Goal: Task Accomplishment & Management: Complete application form

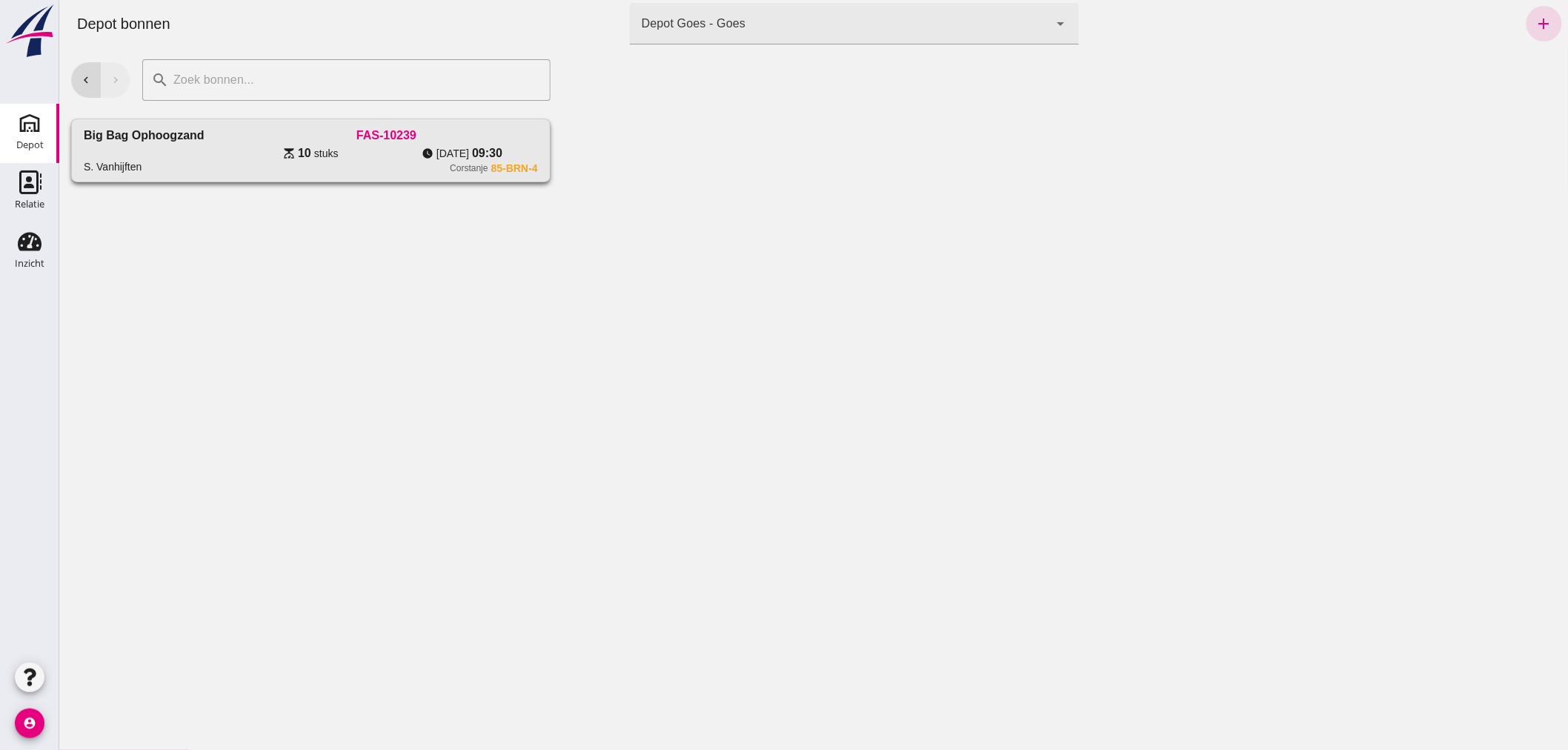
click at [399, 151] on div "watch_later [DATE] 09:30" at bounding box center [461, 153] width 151 height 18
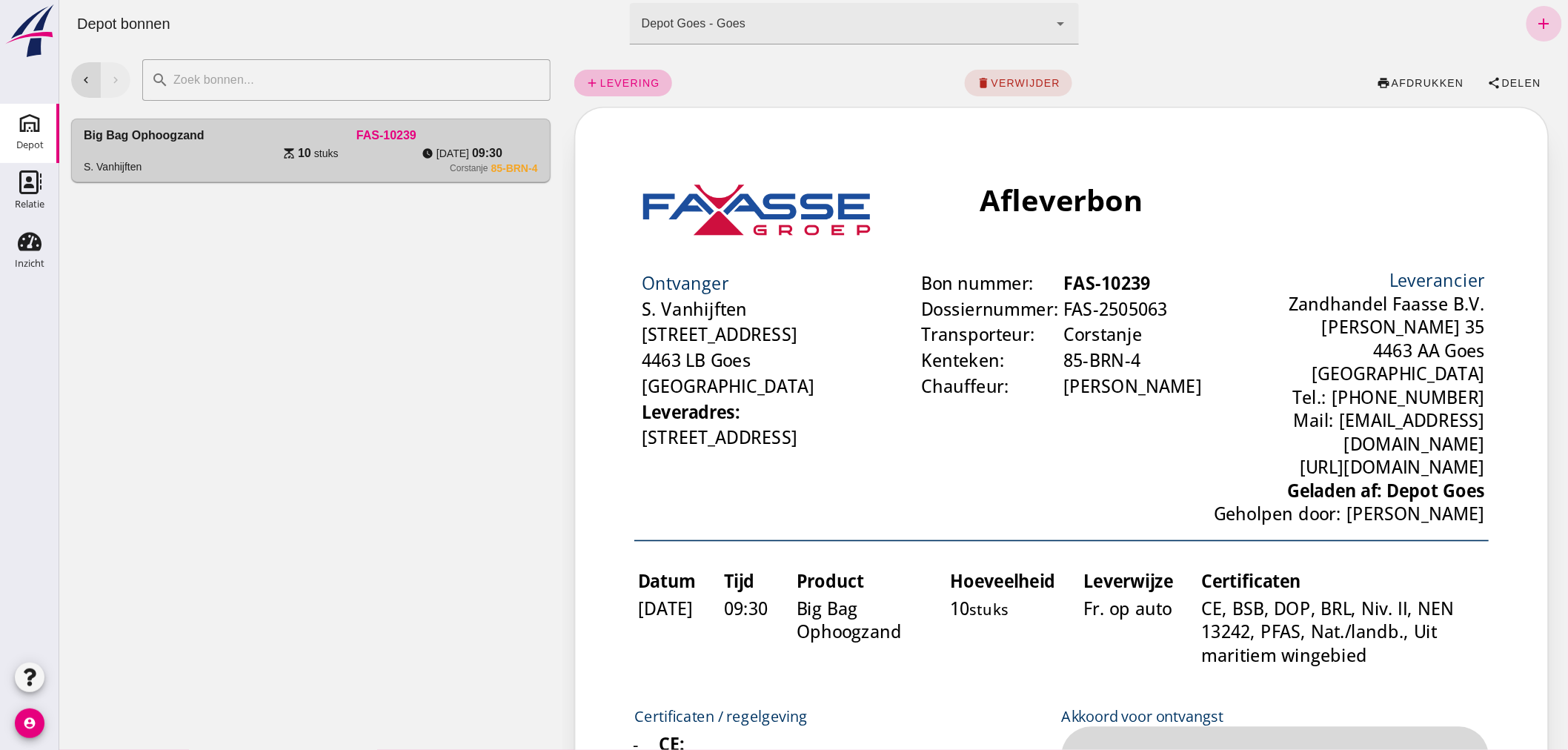
click at [1534, 21] on icon "add" at bounding box center [1543, 23] width 18 height 18
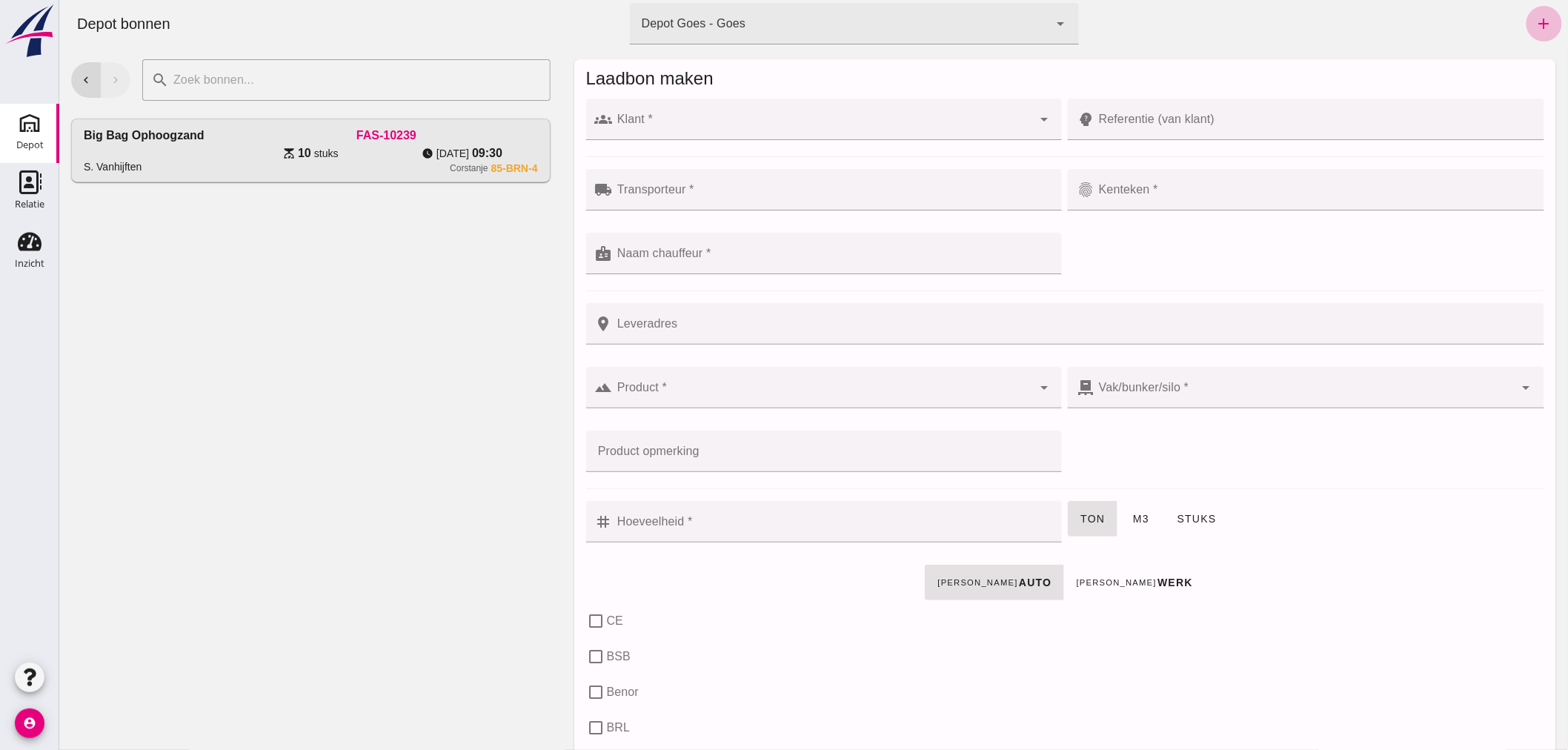
click input "Klant *"
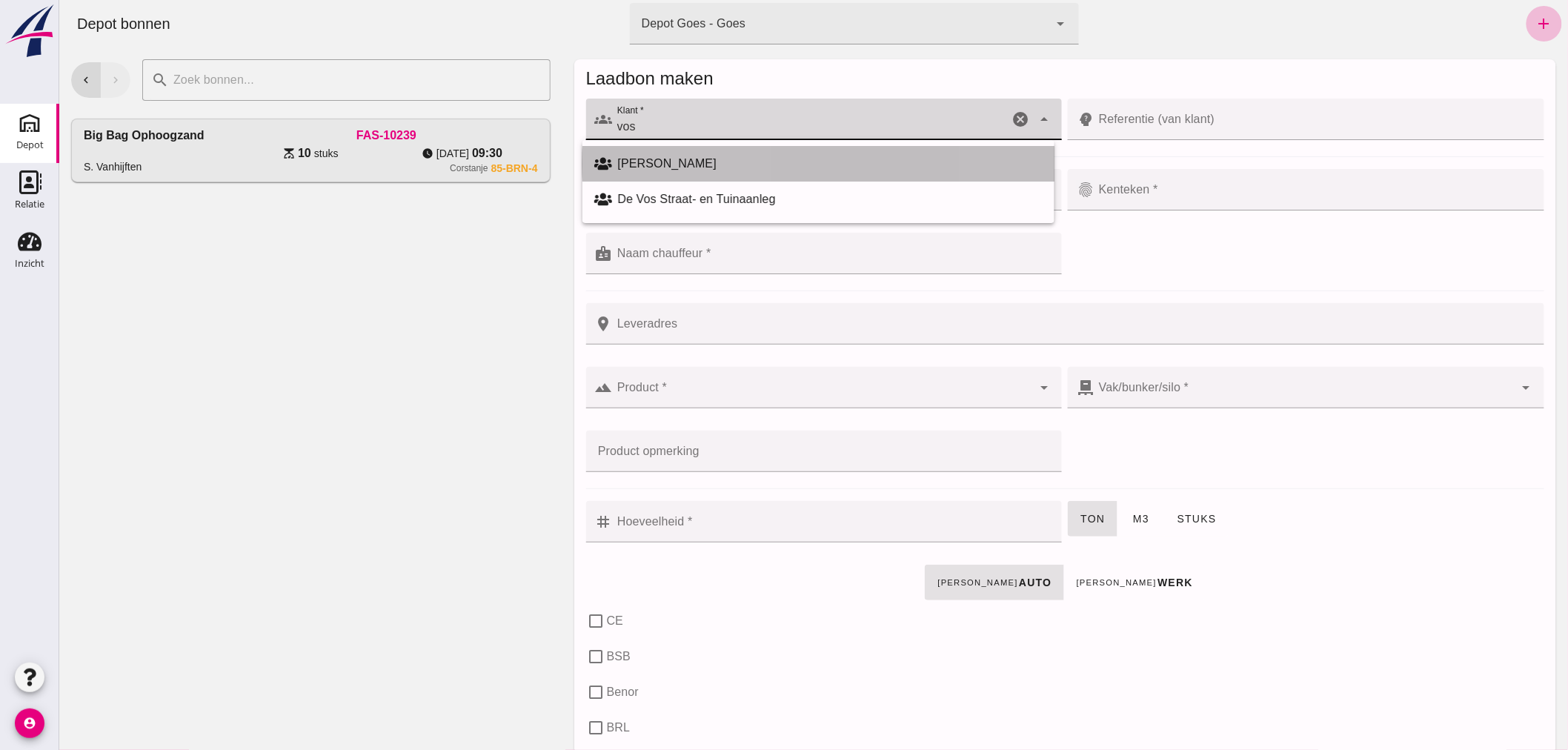
click at [741, 156] on div "[PERSON_NAME]" at bounding box center [829, 163] width 424 height 18
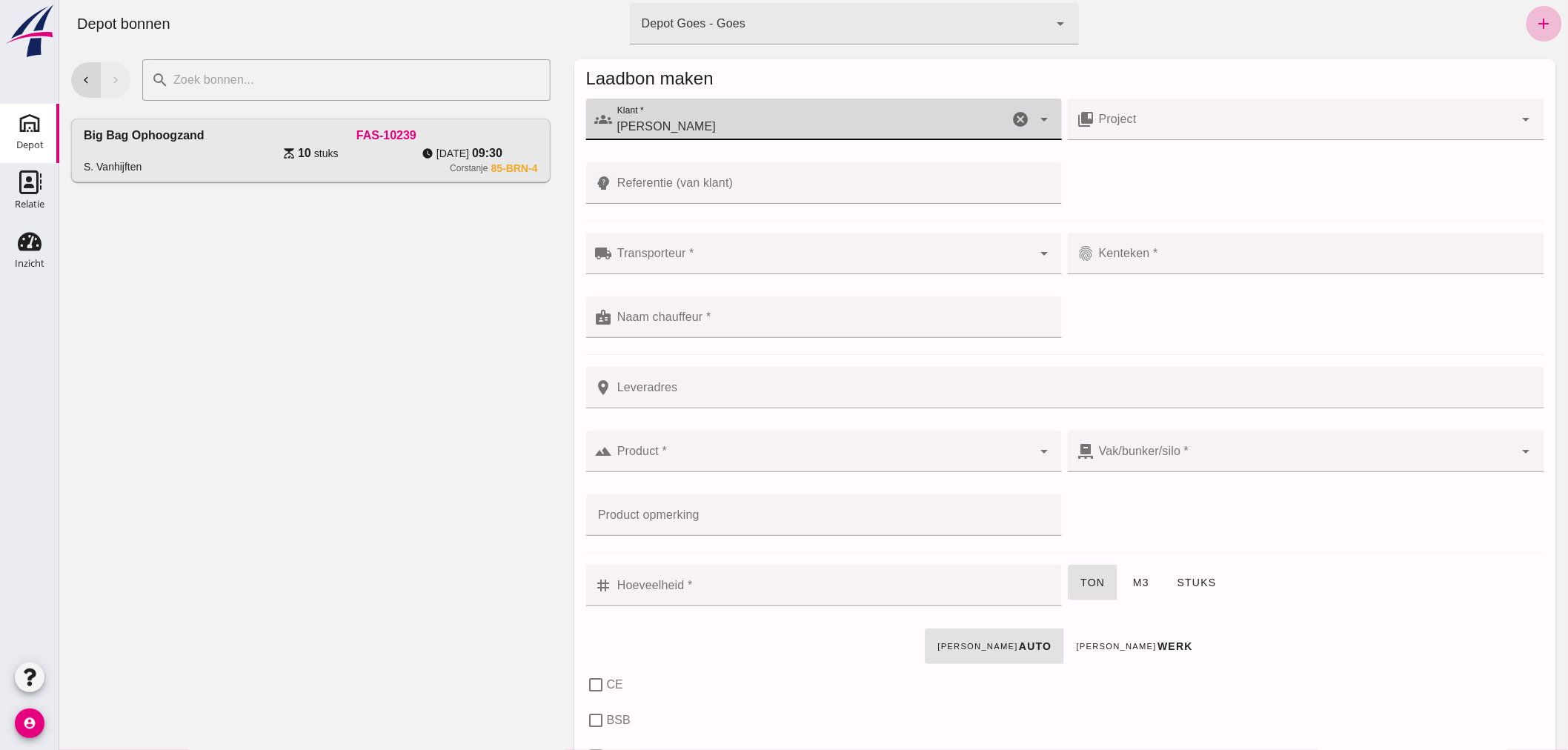
type input "[PERSON_NAME]"
click input "Transporteur *"
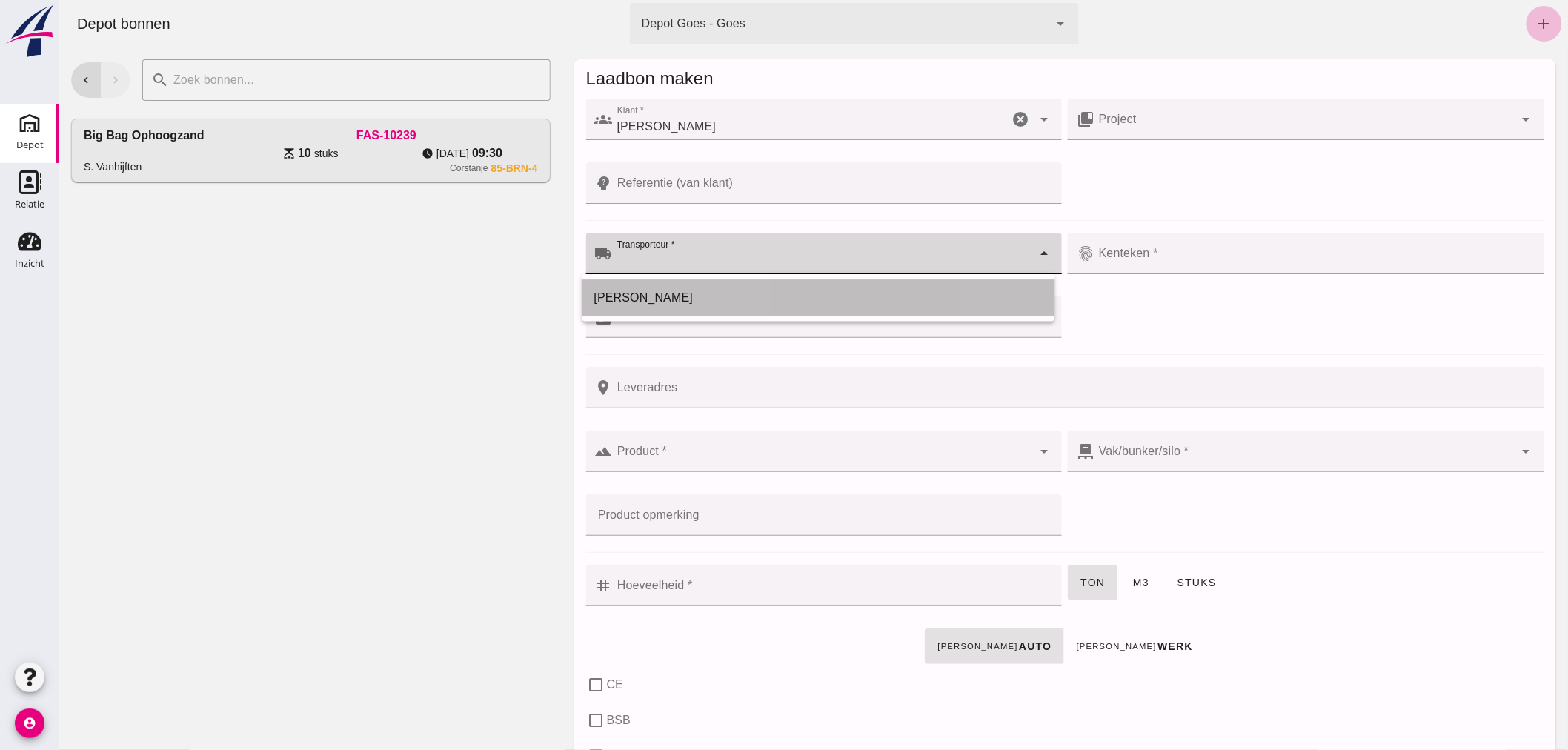
click at [735, 294] on div "[PERSON_NAME]" at bounding box center [817, 298] width 449 height 18
type input "[PERSON_NAME]"
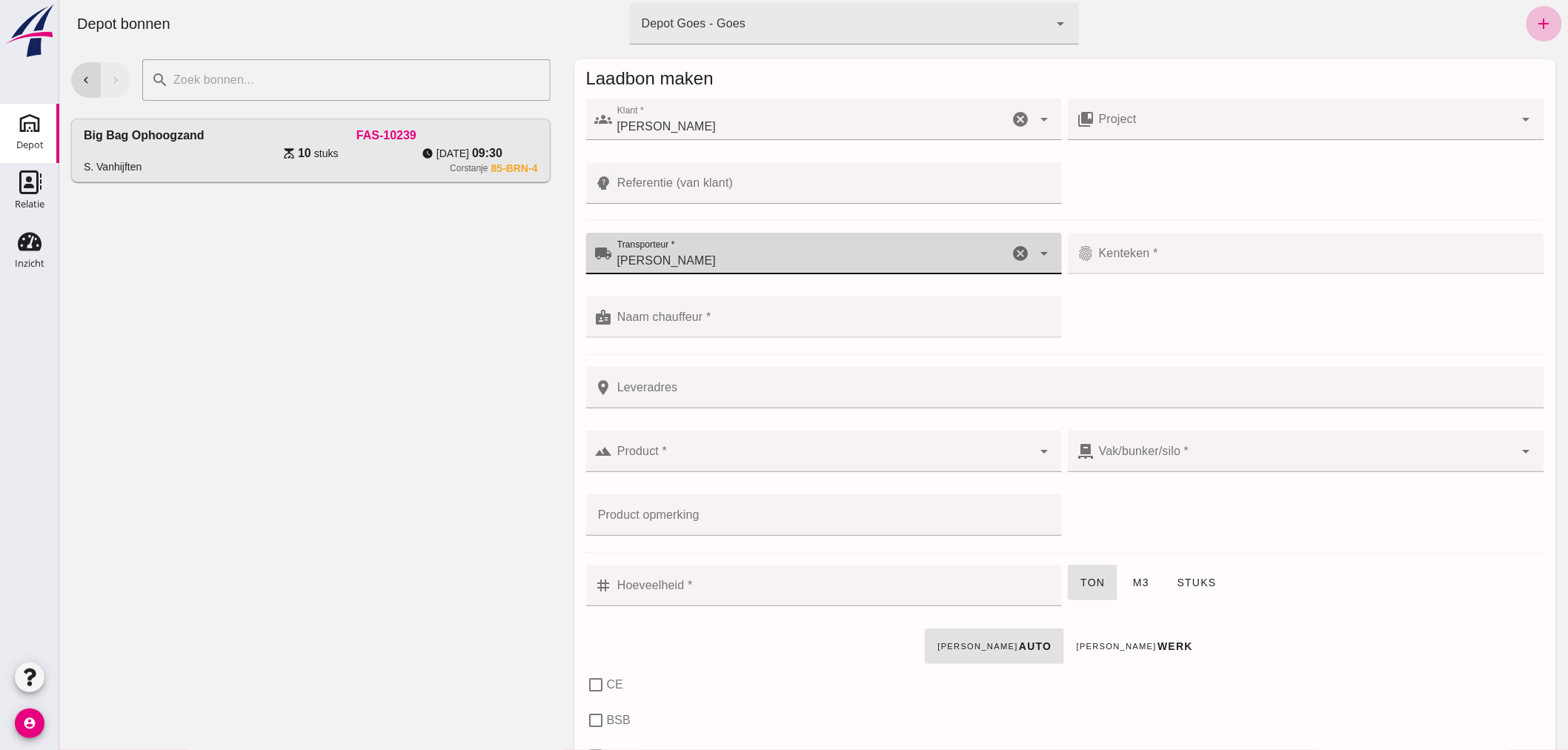
click input "Kenteken *"
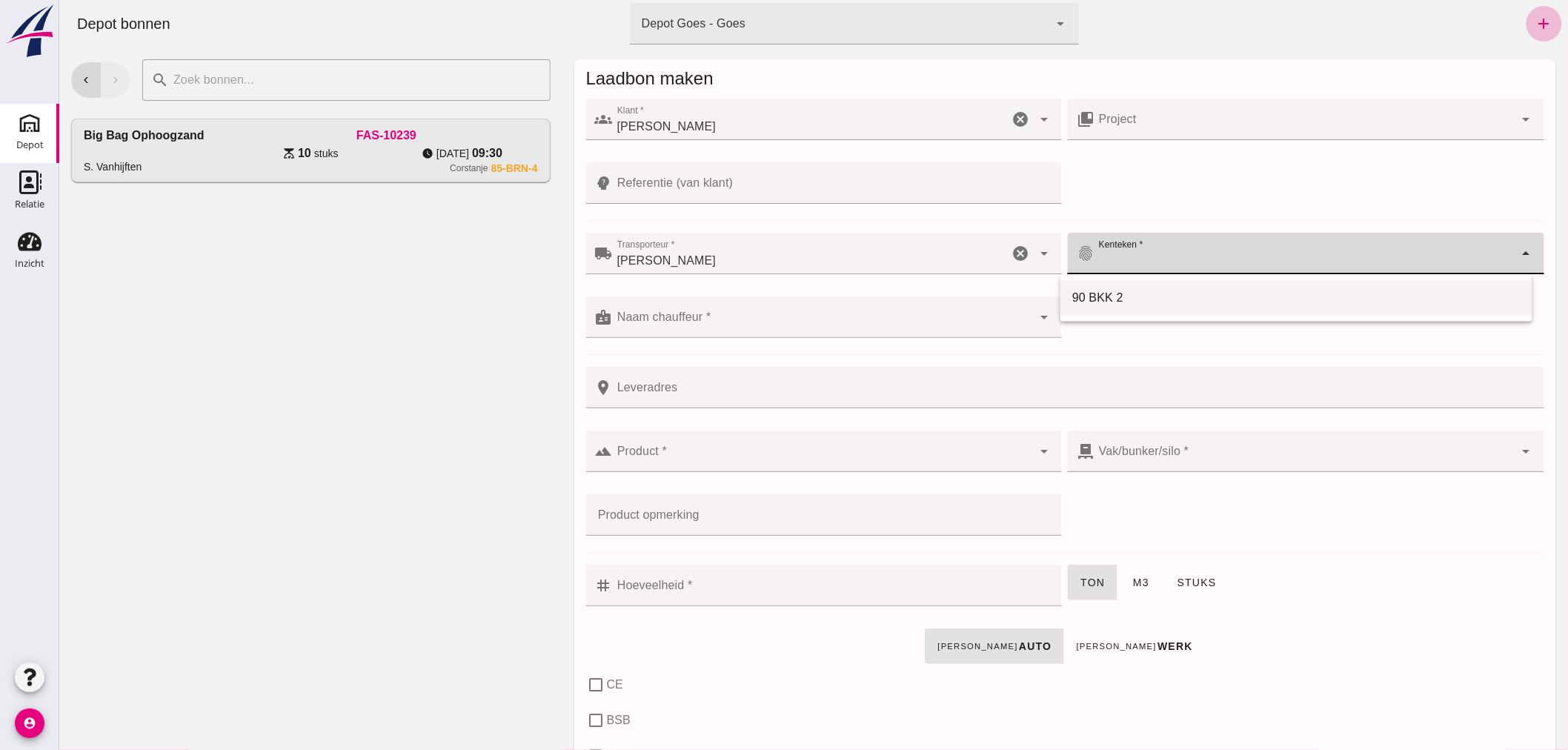
click at [1111, 297] on div "90 BKK 2" at bounding box center [1296, 298] width 449 height 18
type input "90 BKK 2"
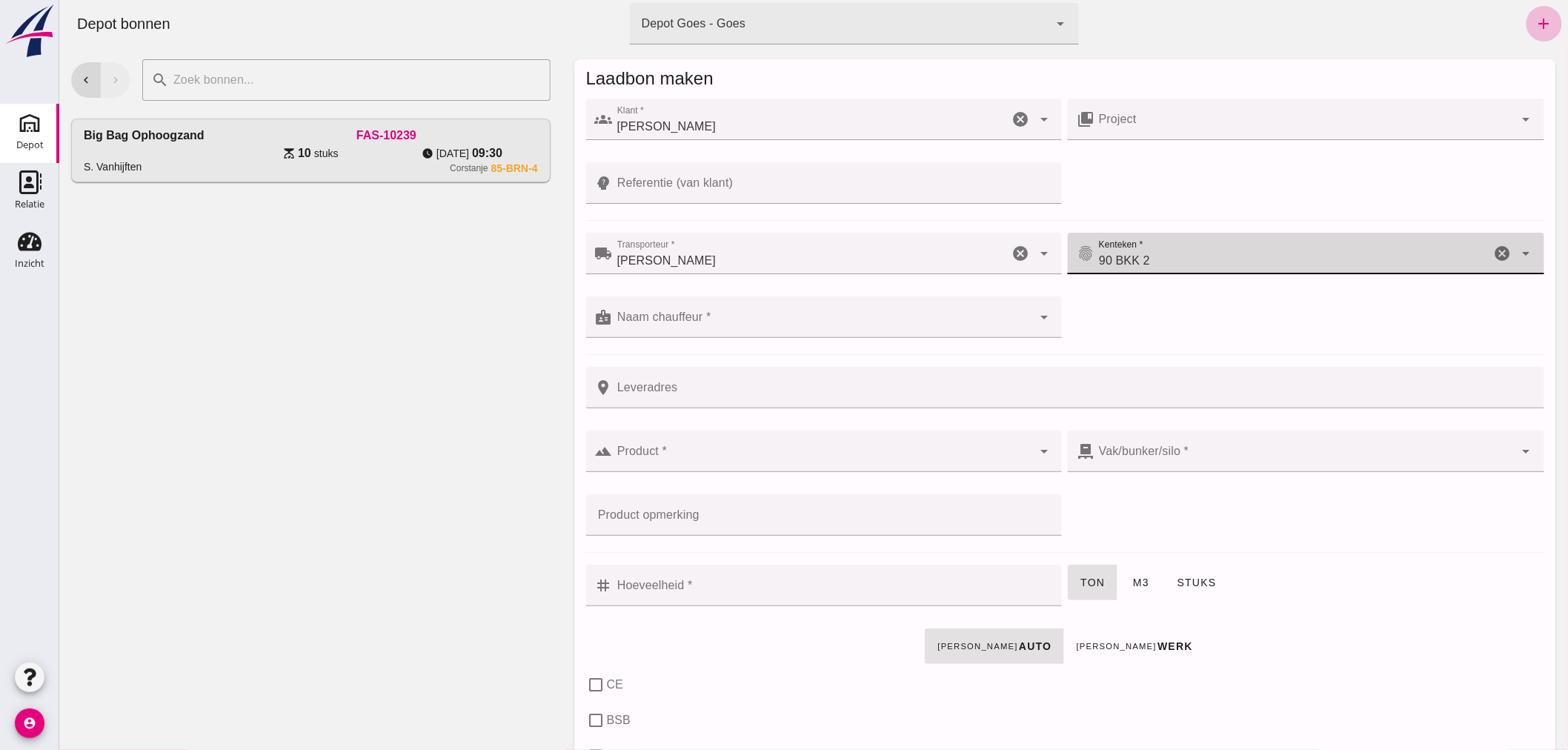
click div
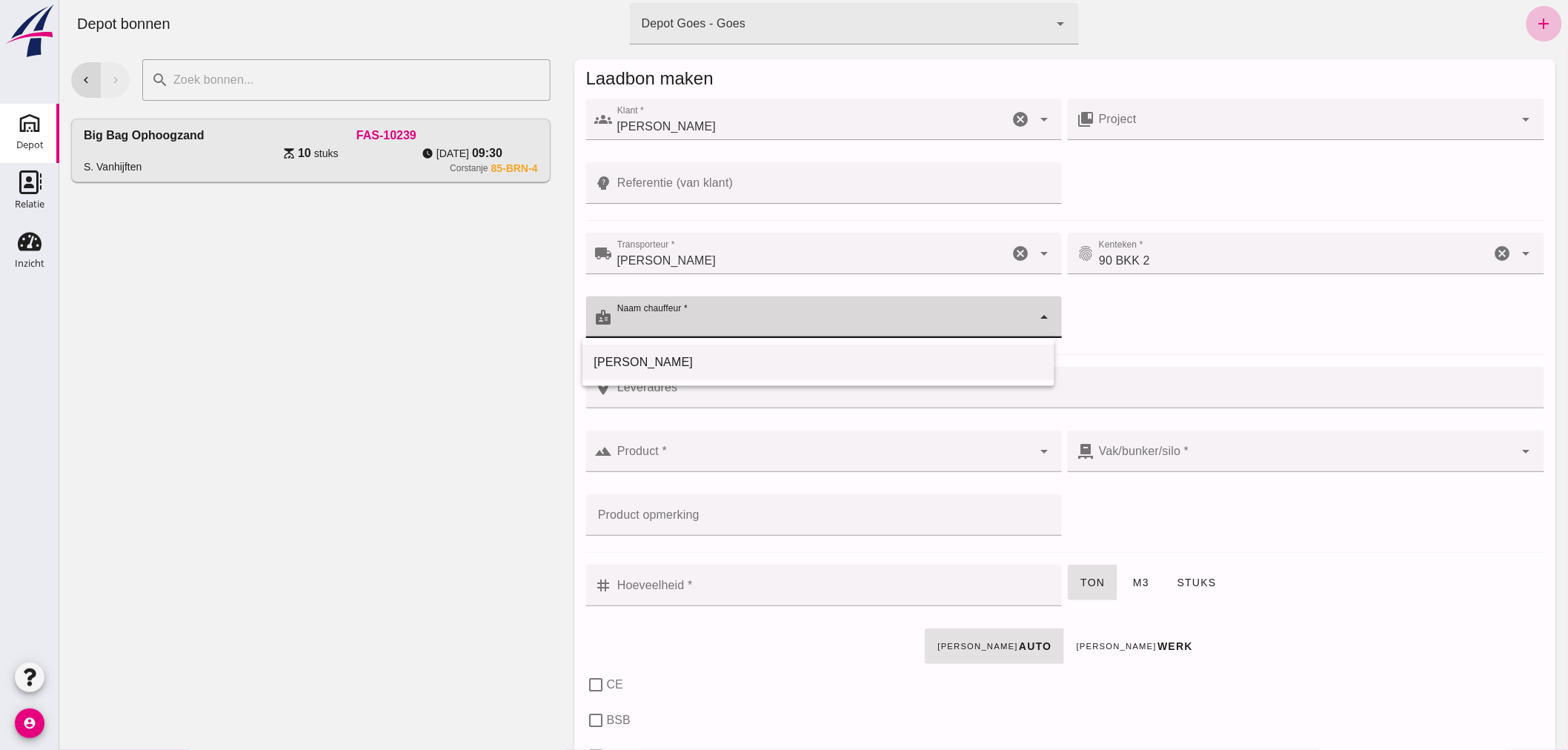
click div "[PERSON_NAME]"
type input "[PERSON_NAME]"
click input "Leveradres"
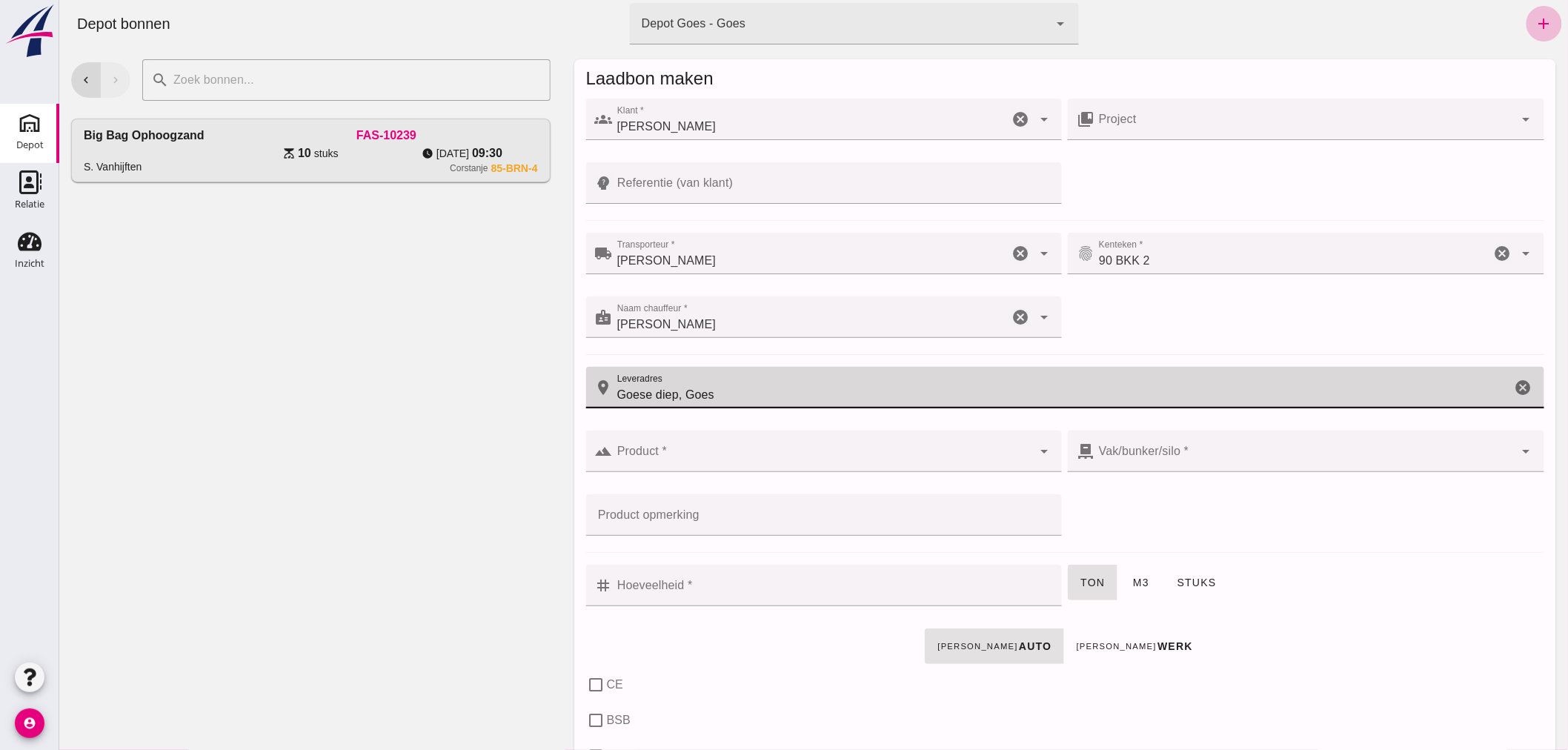
click input "Goese diep, Goes"
click input "Goesediep, Goes"
click input "Goesediep 17 Goes"
click input "Goese diep 17 Goes"
click input "Goese Diep 17 Goes"
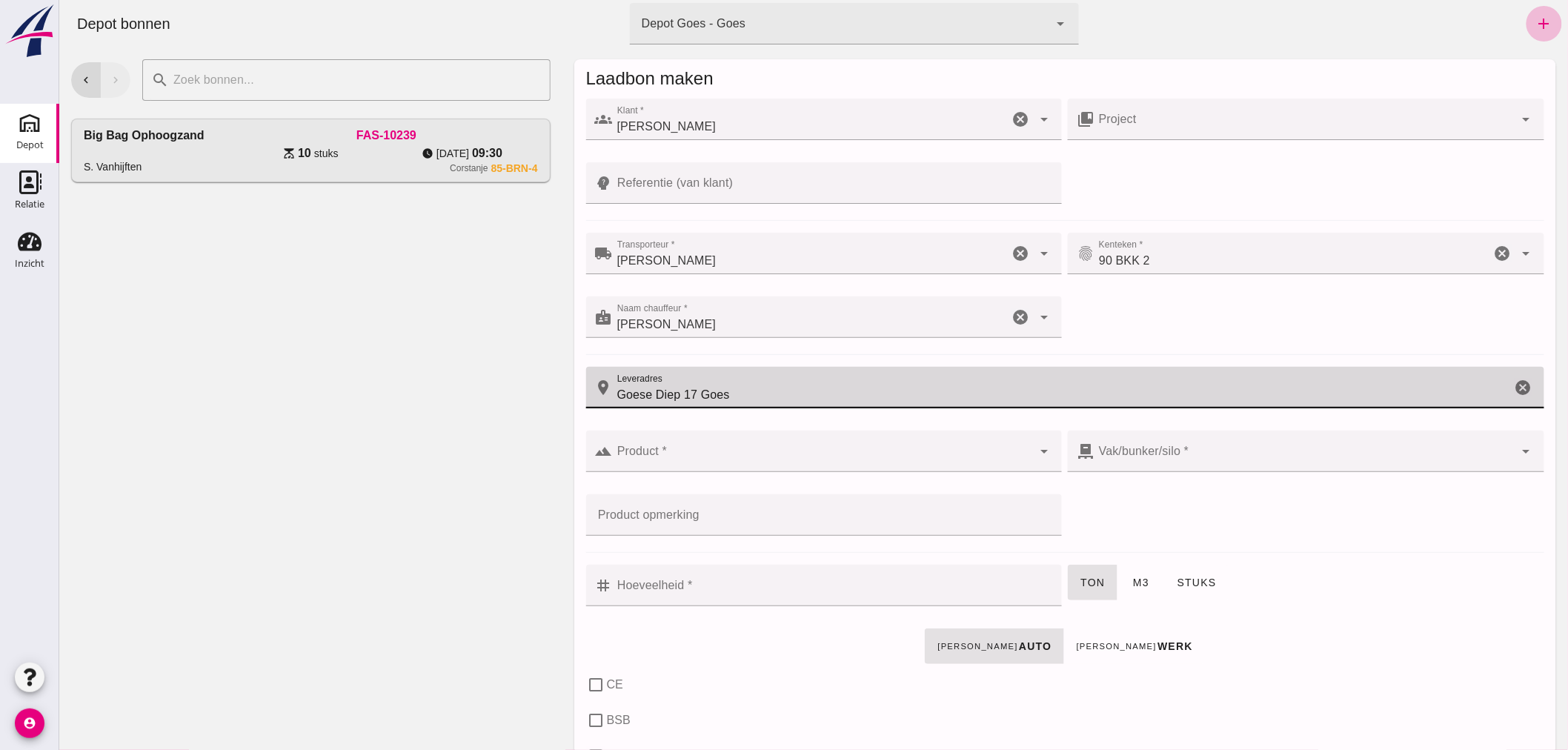
type input "Goese Diep 17 Goes"
click input "Product *"
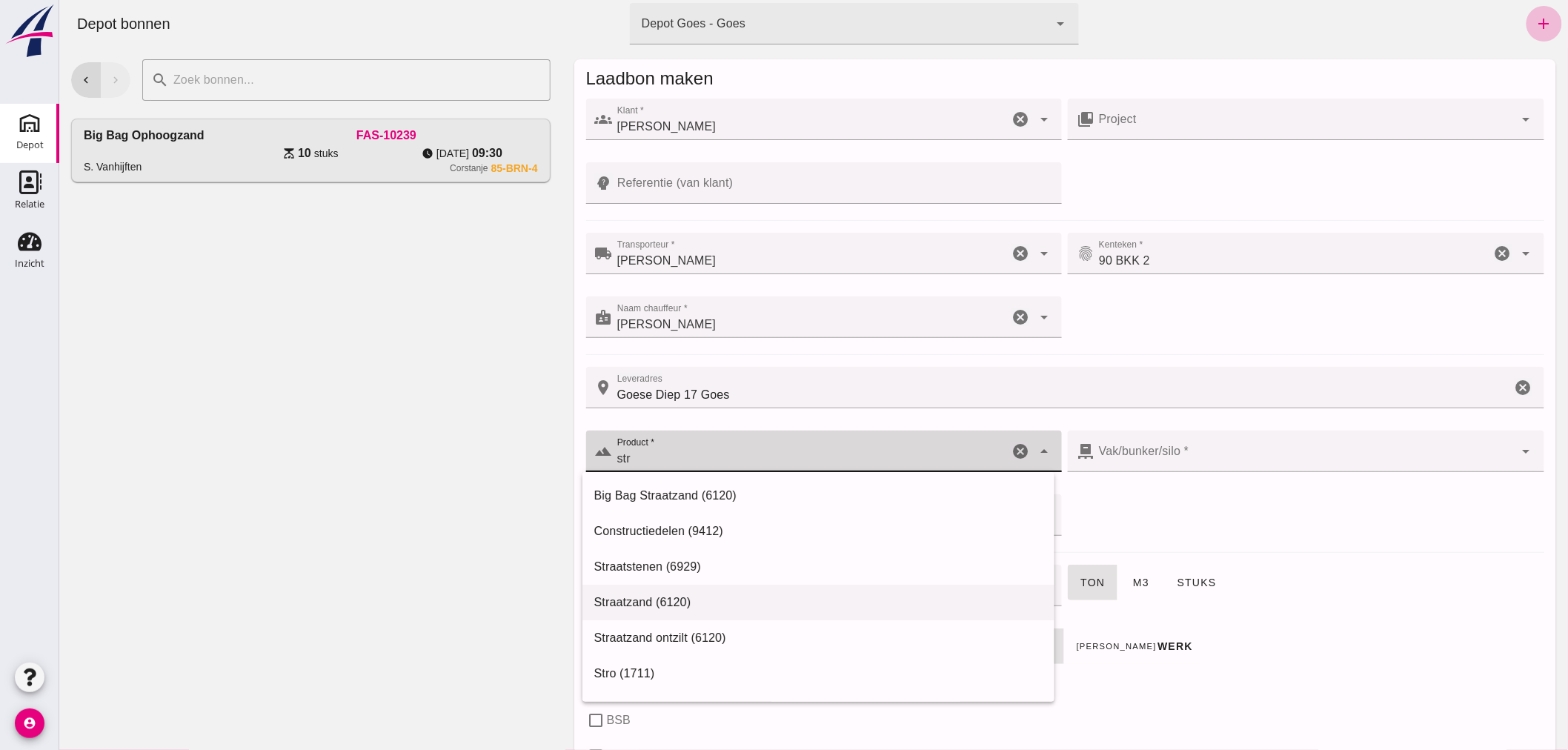
click at [663, 598] on div "Straatzand (6120)" at bounding box center [817, 602] width 449 height 18
type input "Straatzand (6120)"
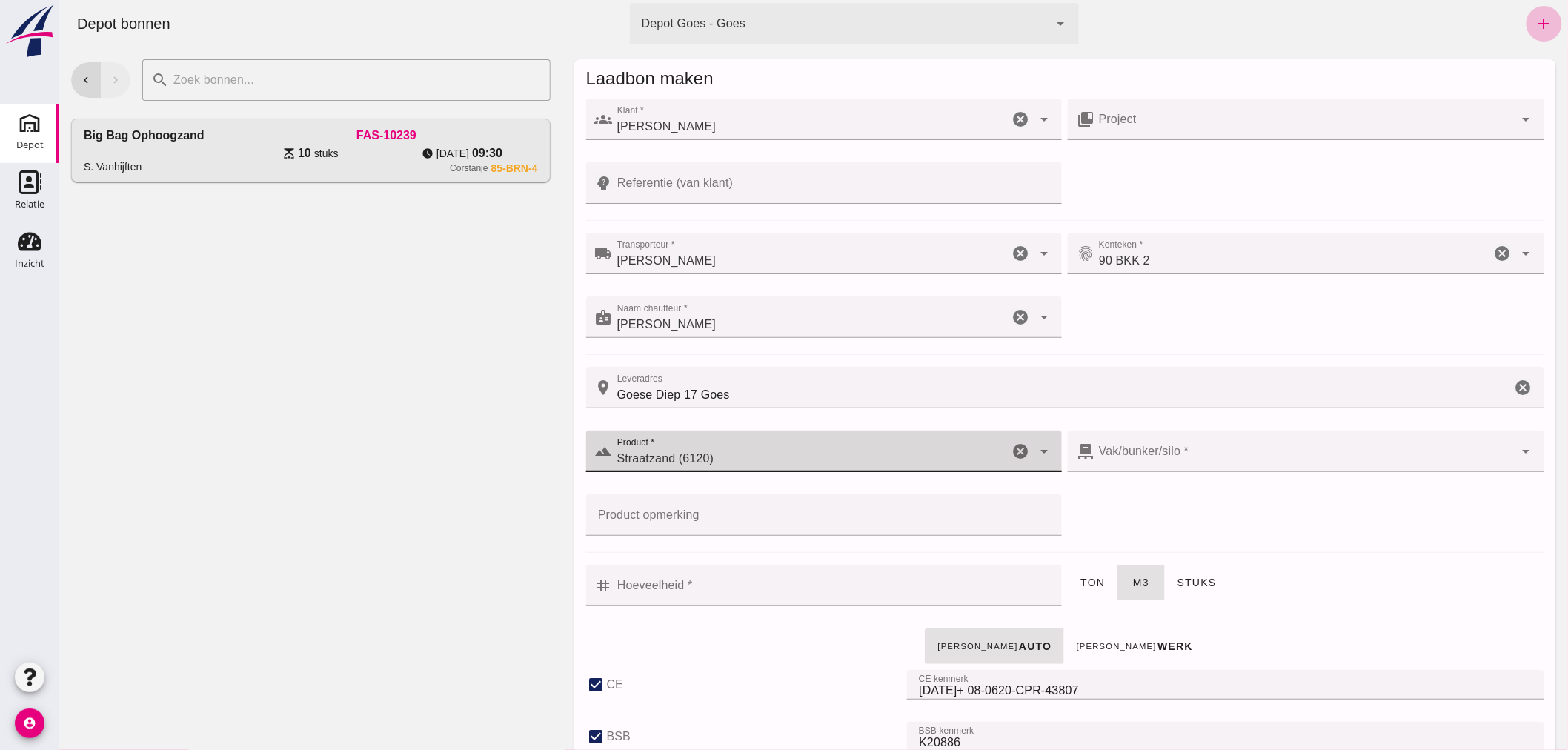
type input "303"
checkbox input "true"
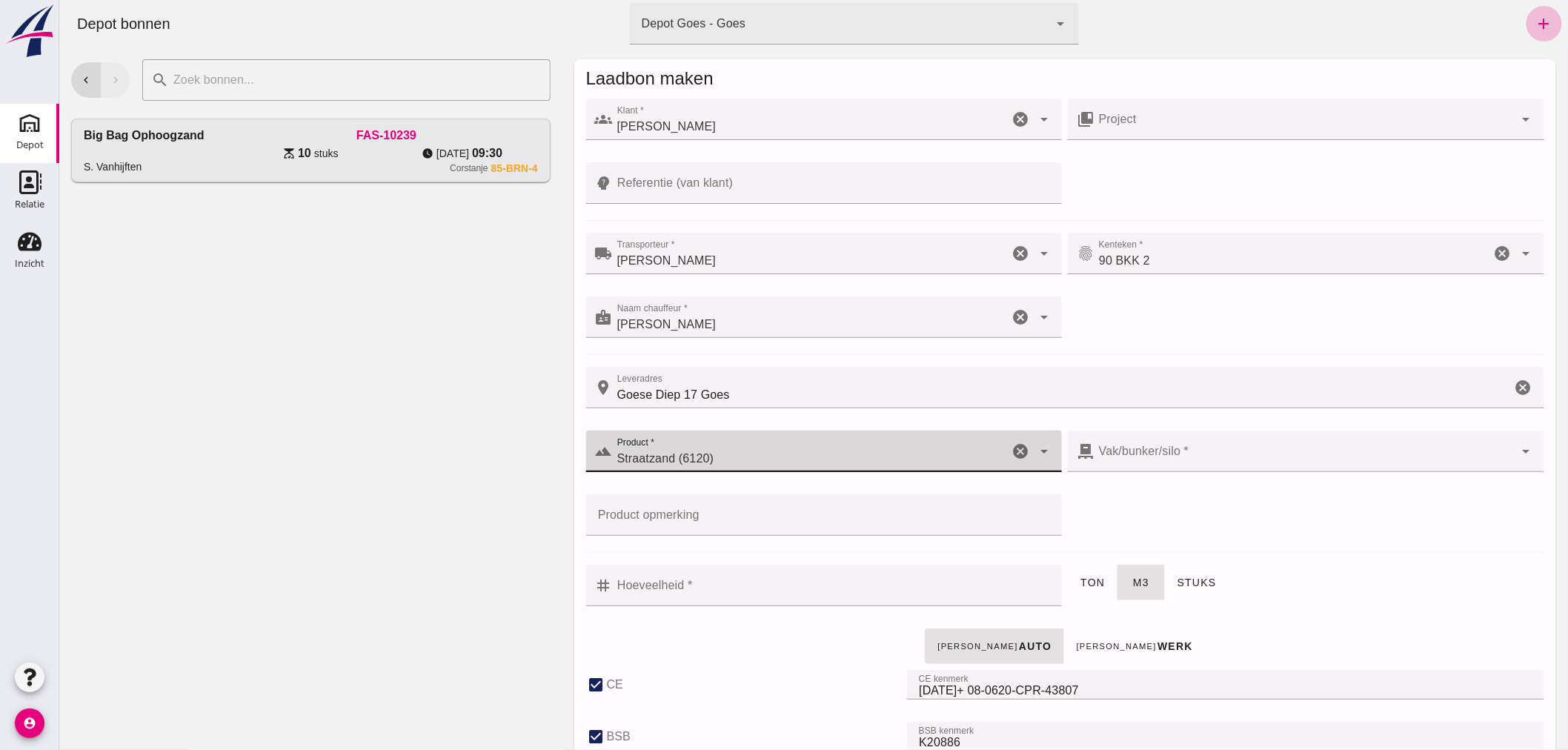
type input "40"
checkbox input "true"
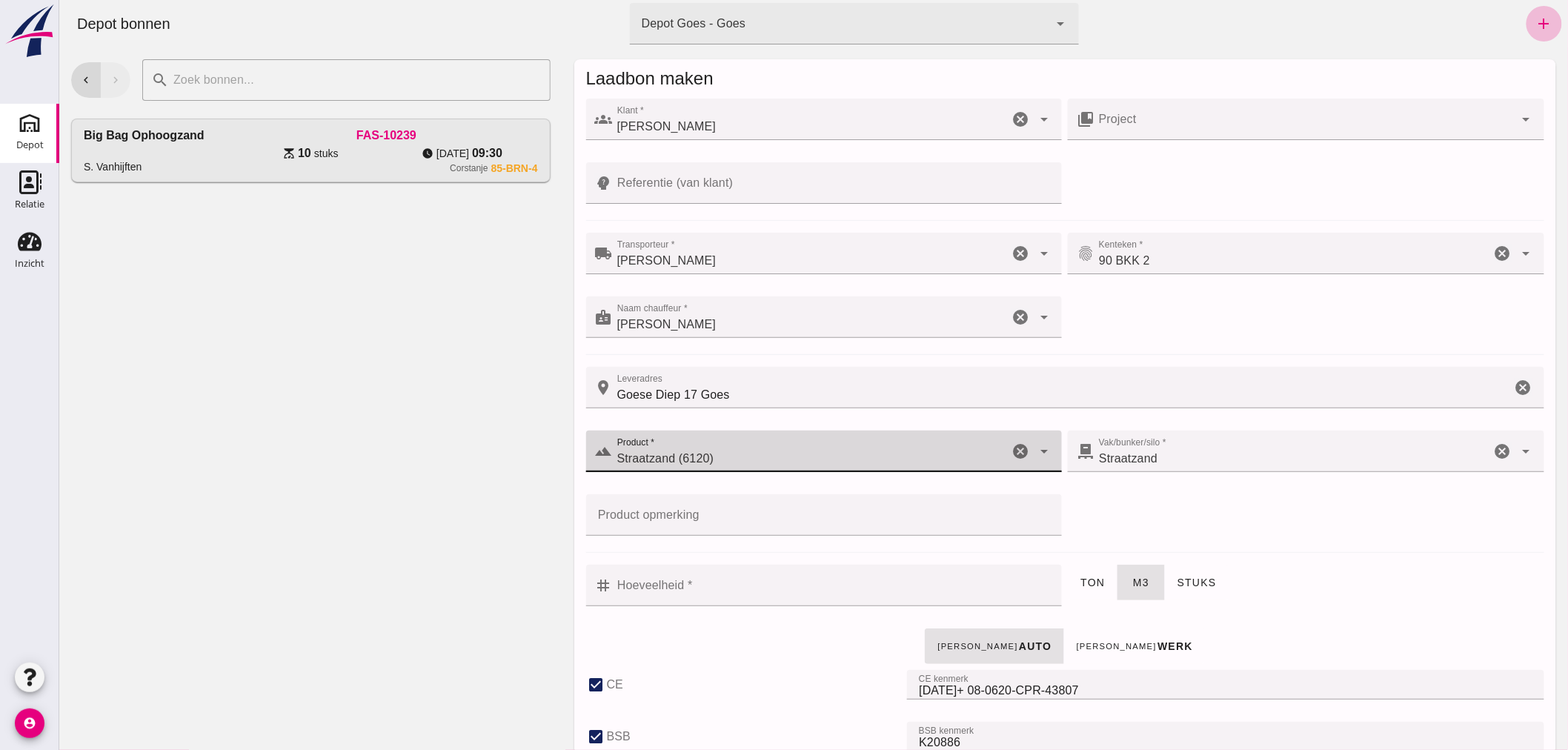
type input "Straatzand (6120)"
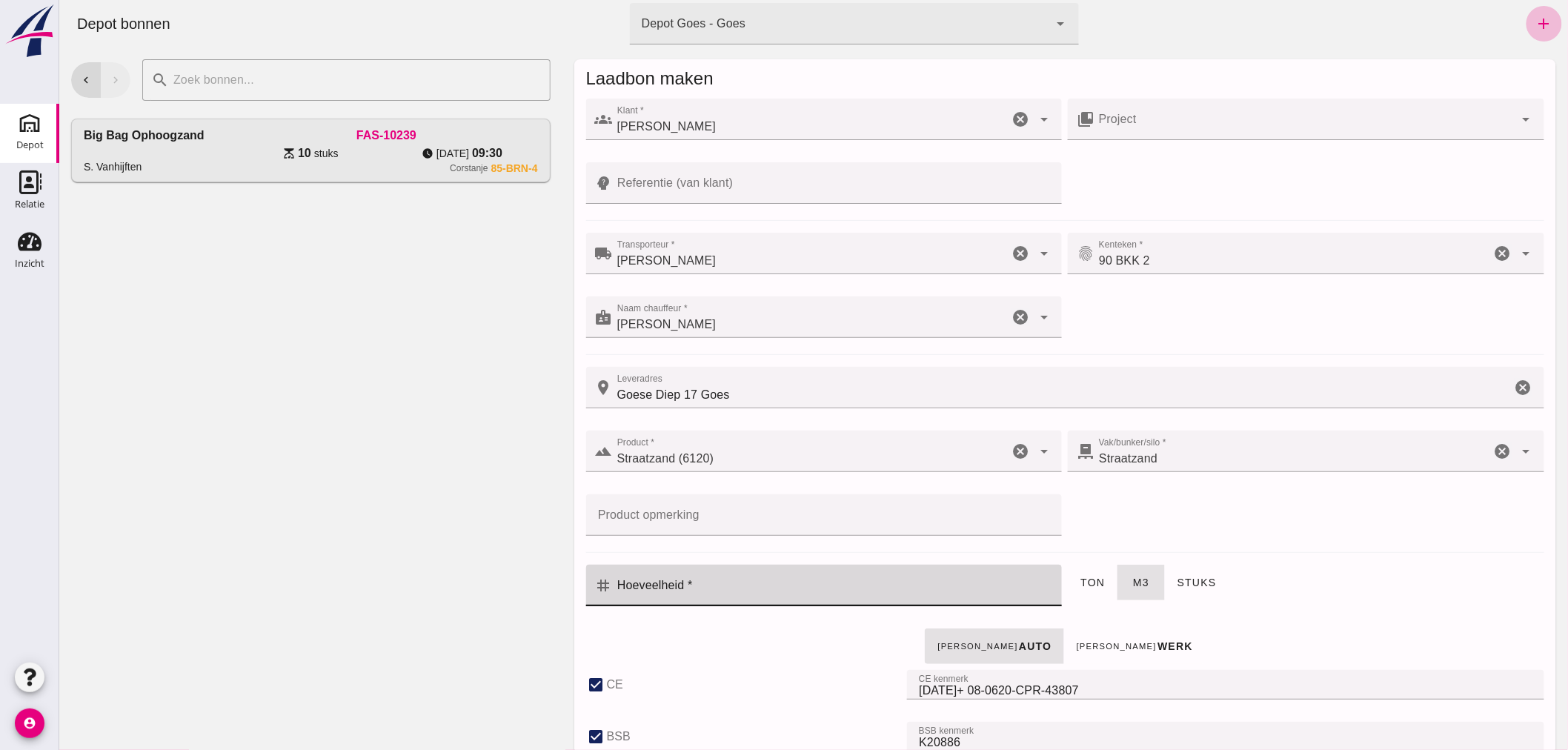
click input "Hoeveelheid *"
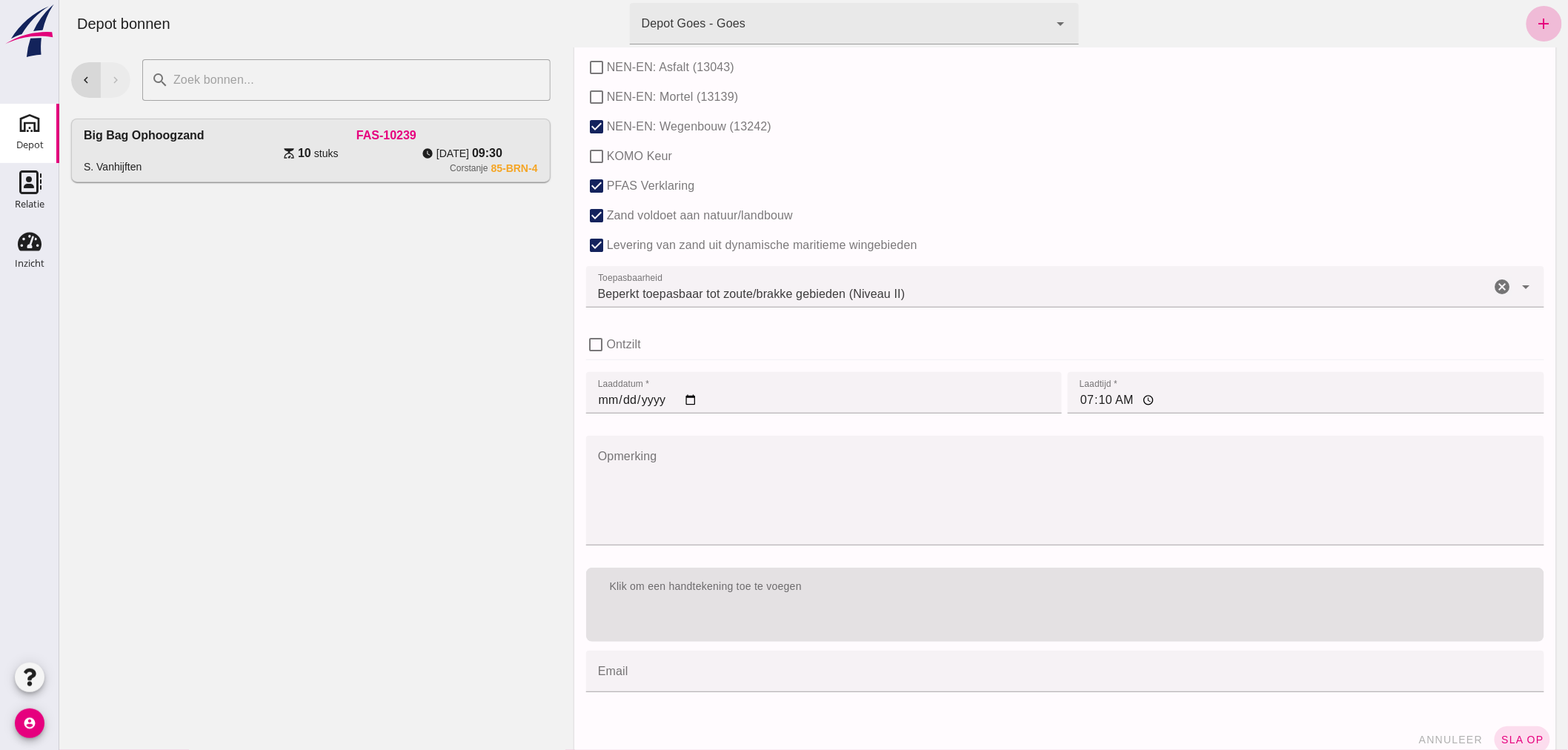
scroll to position [910, 0]
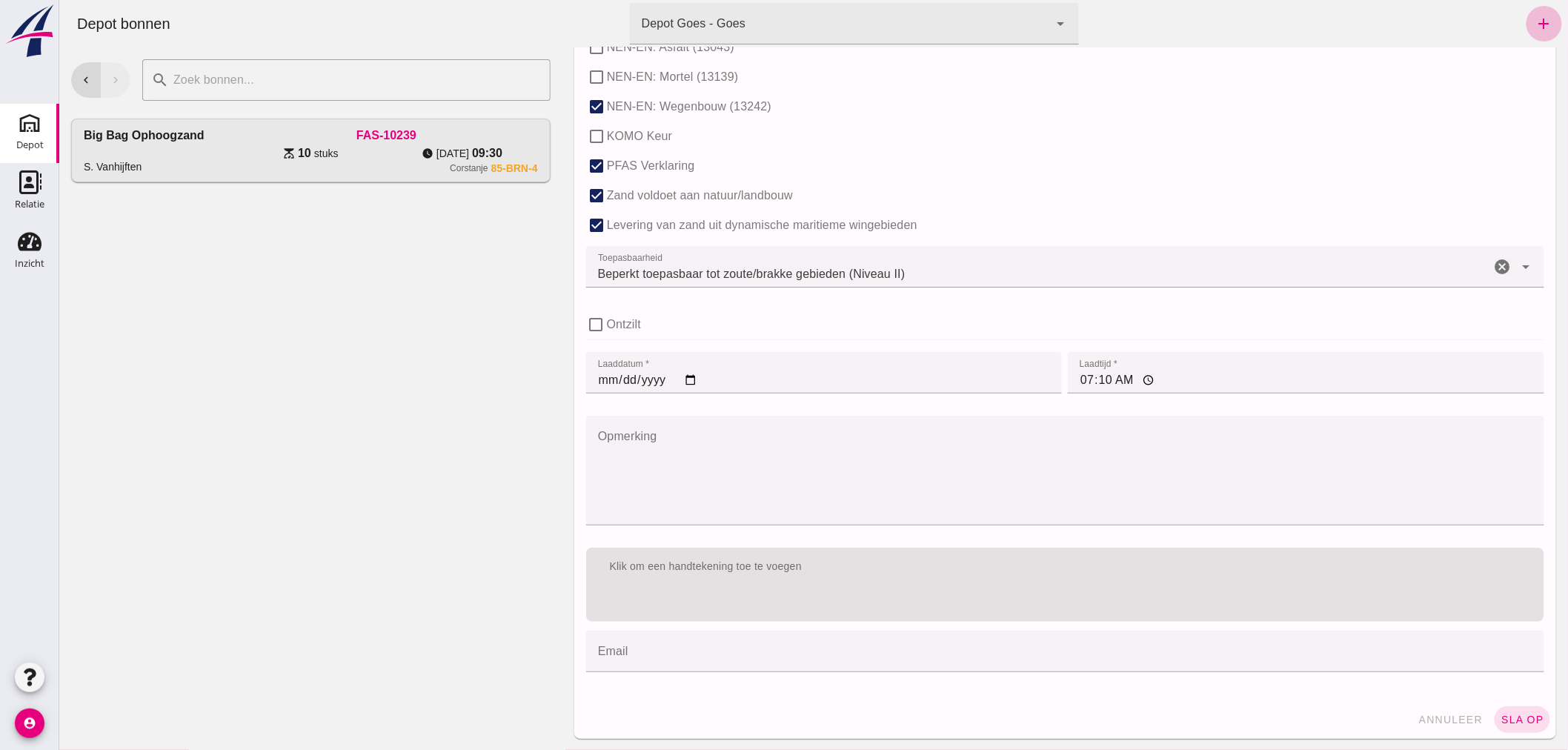
type input "5"
click input "07:10"
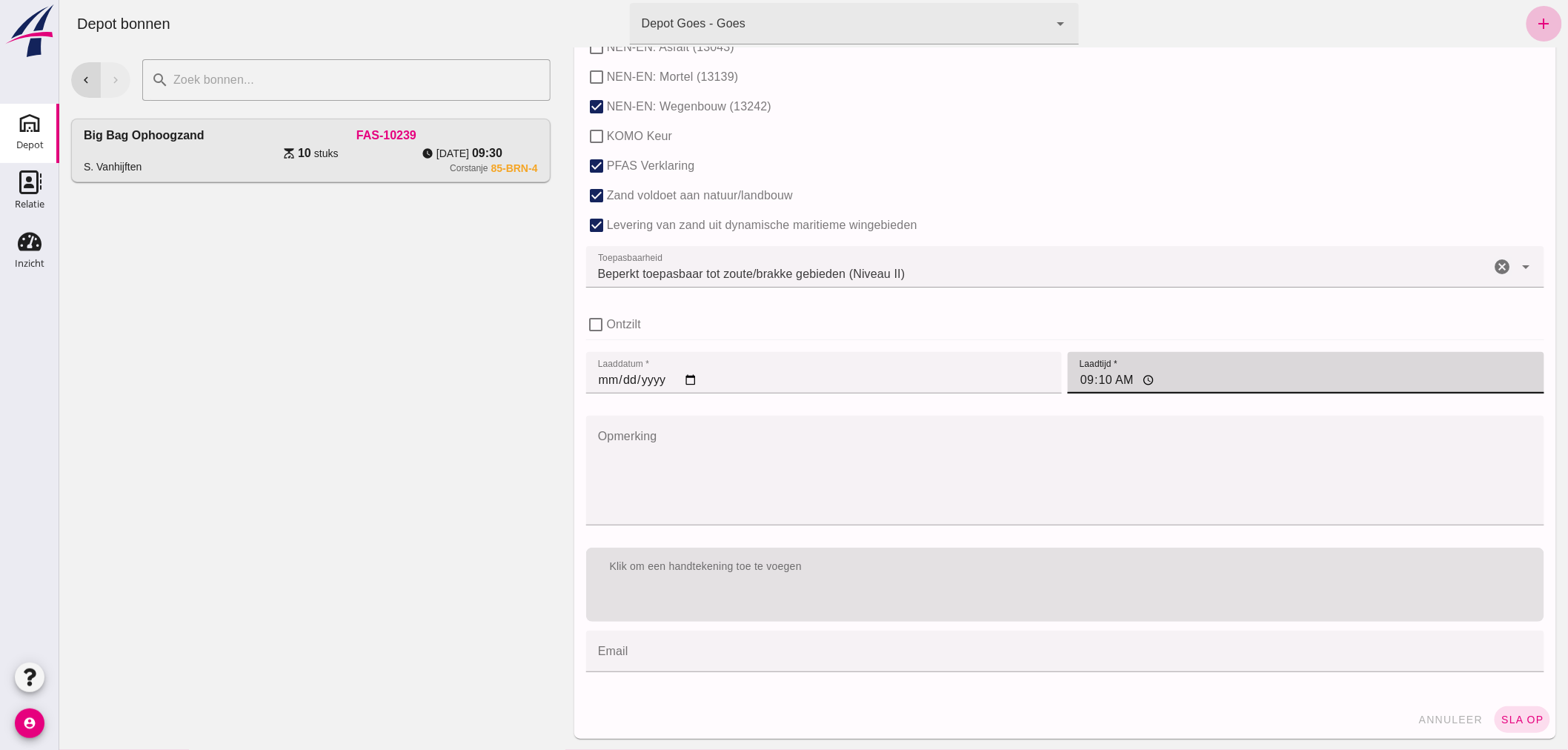
type input "09:10"
click textarea "Opmerking"
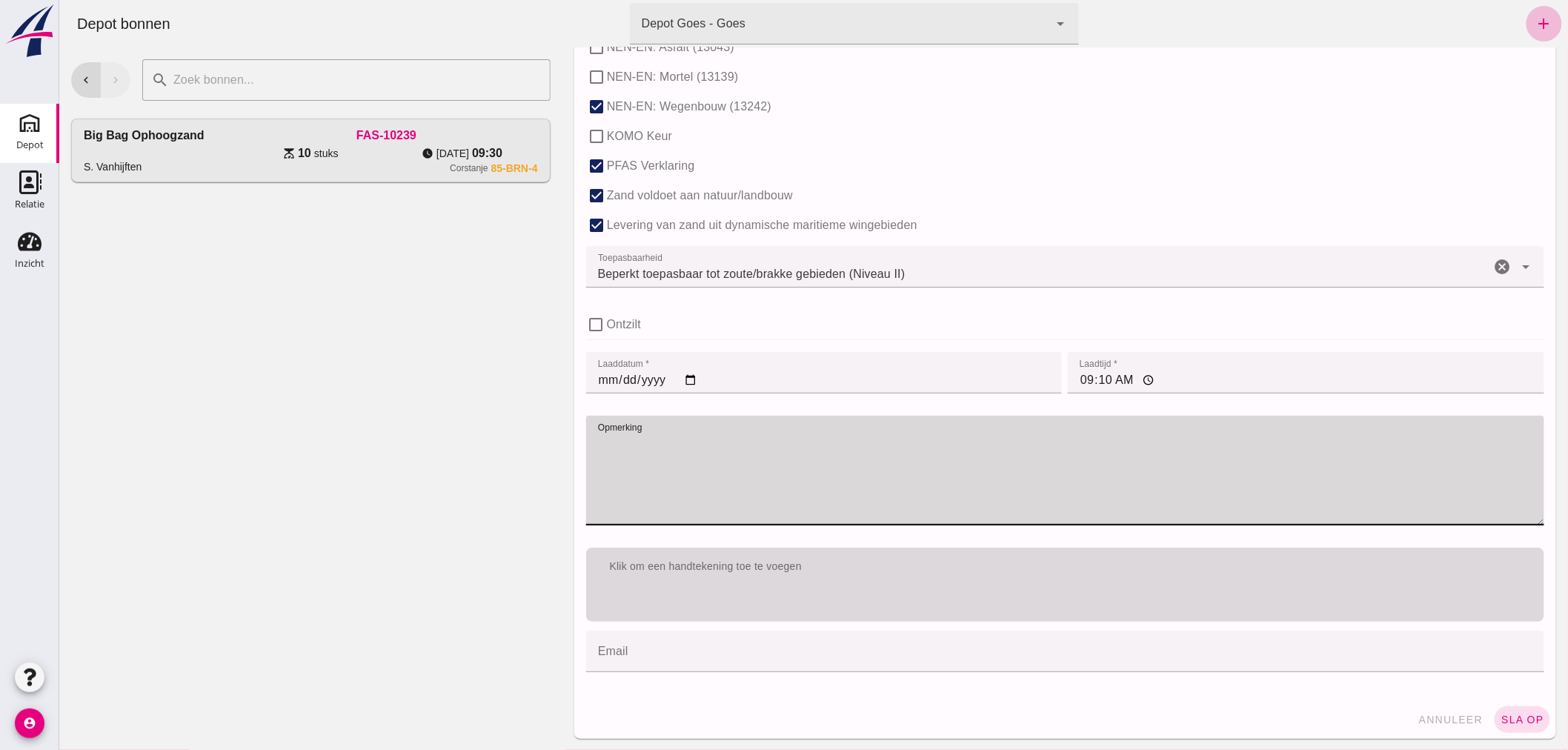
click at [1153, 590] on div "Klik om een handtekening toe te voegen" at bounding box center [1064, 584] width 958 height 74
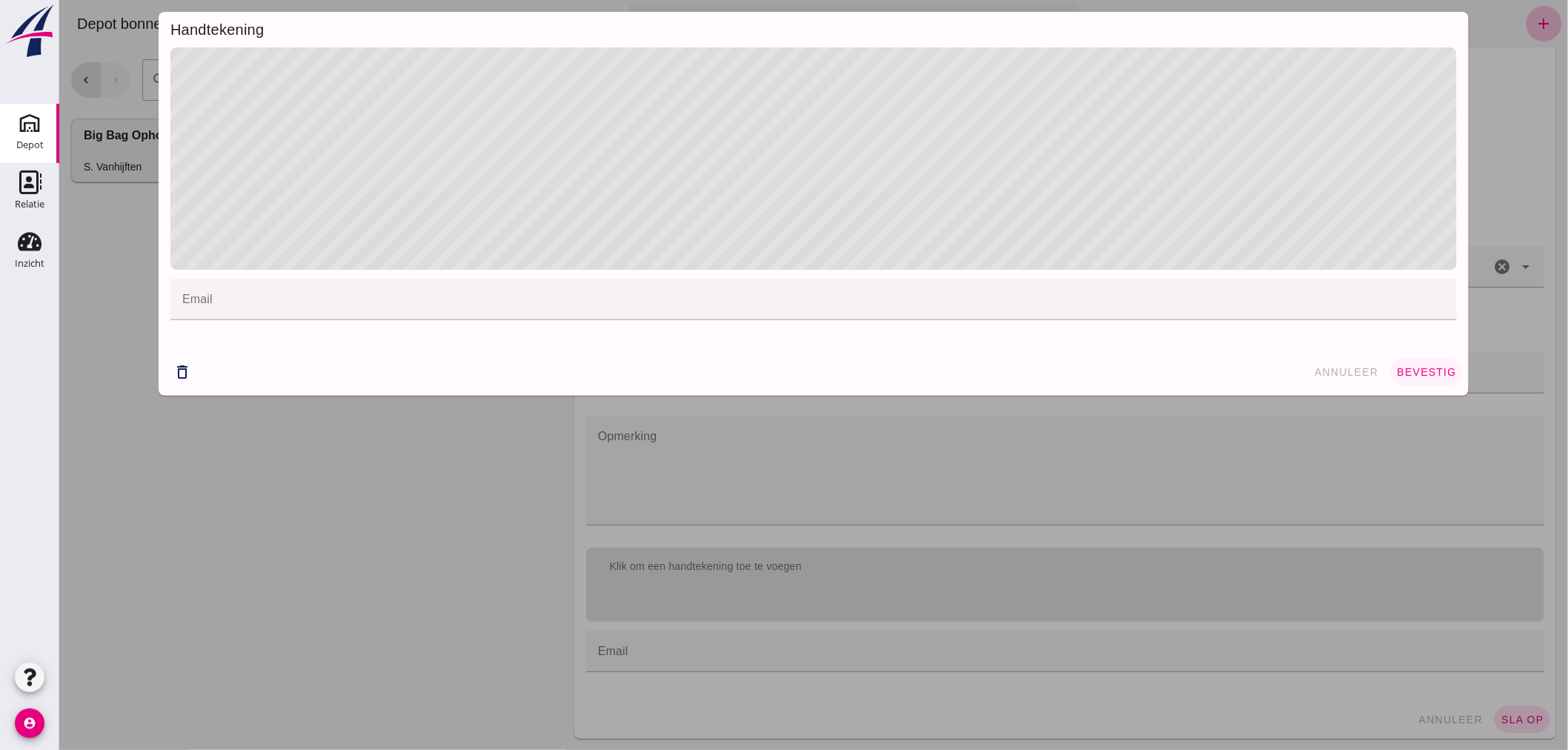
click span "bevestig"
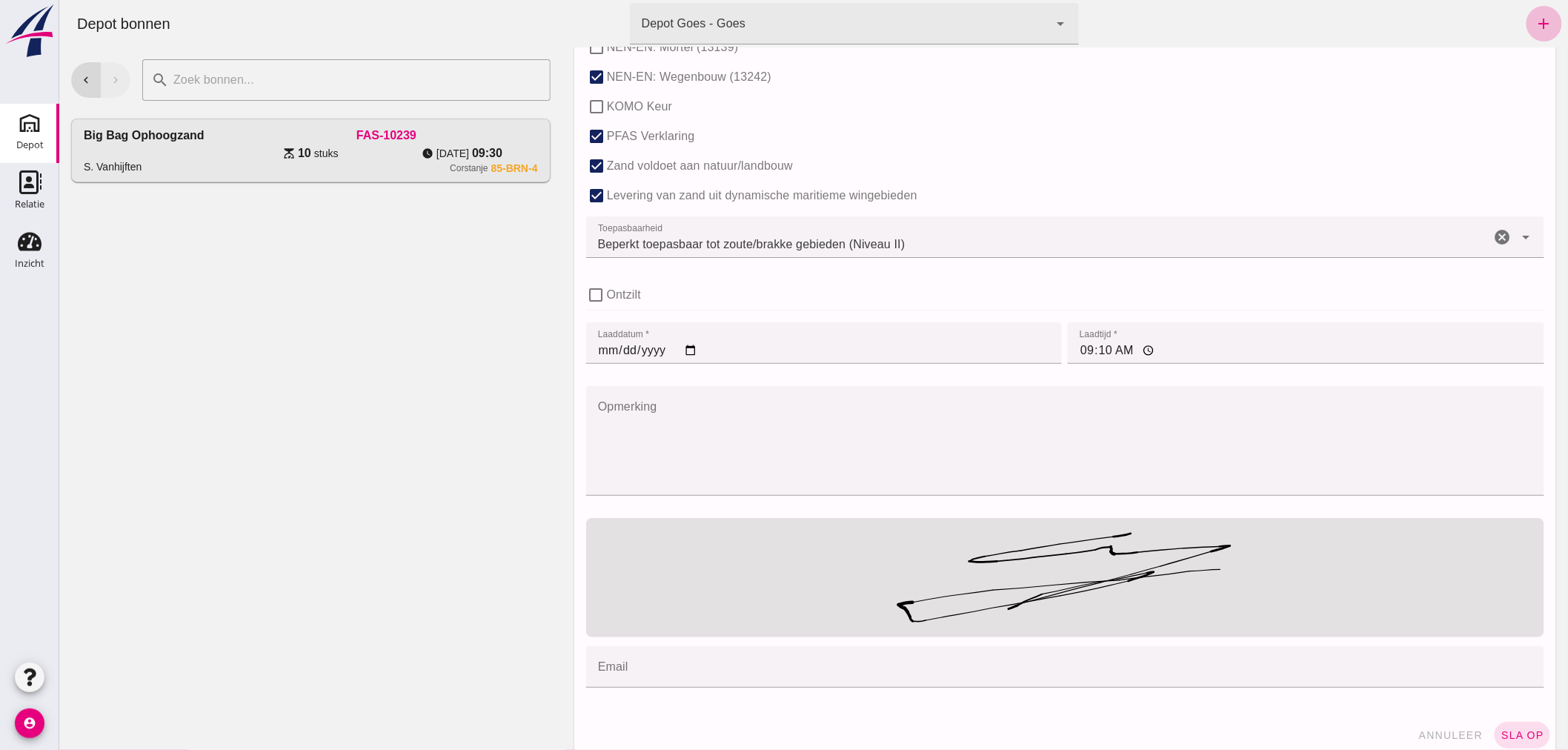
scroll to position [956, 0]
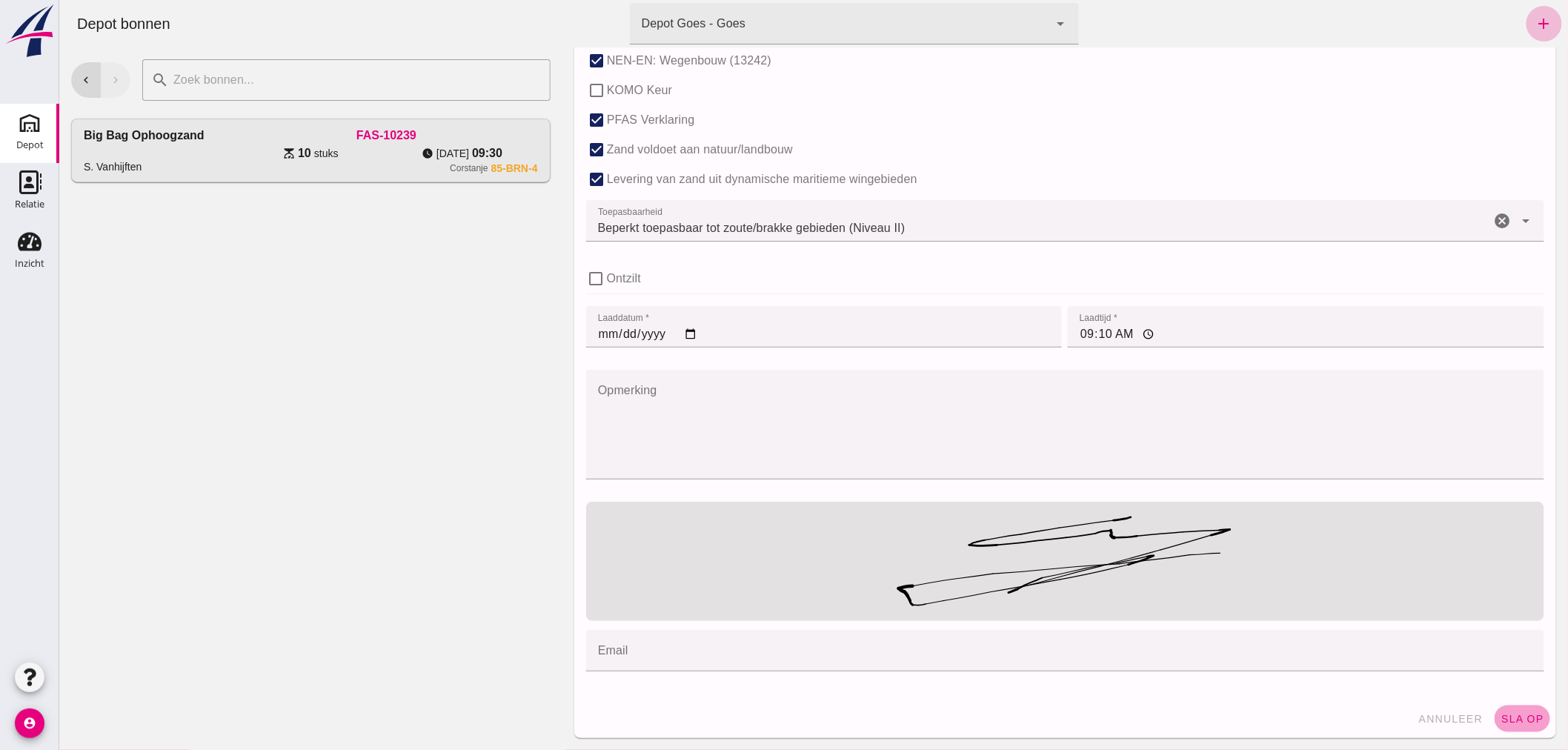
click span "sla op"
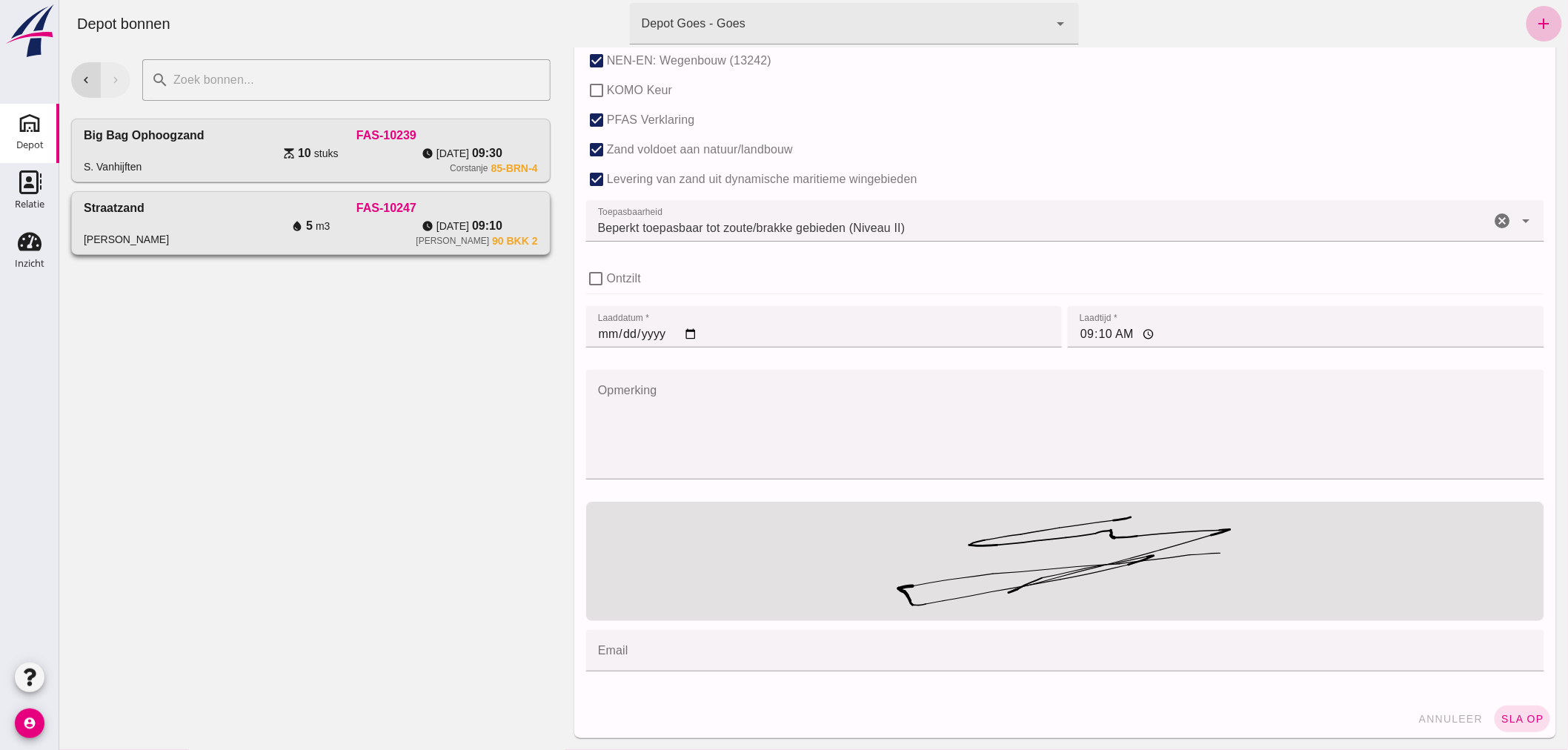
click at [228, 226] on div "Straatzand [PERSON_NAME]" at bounding box center [159, 223] width 151 height 48
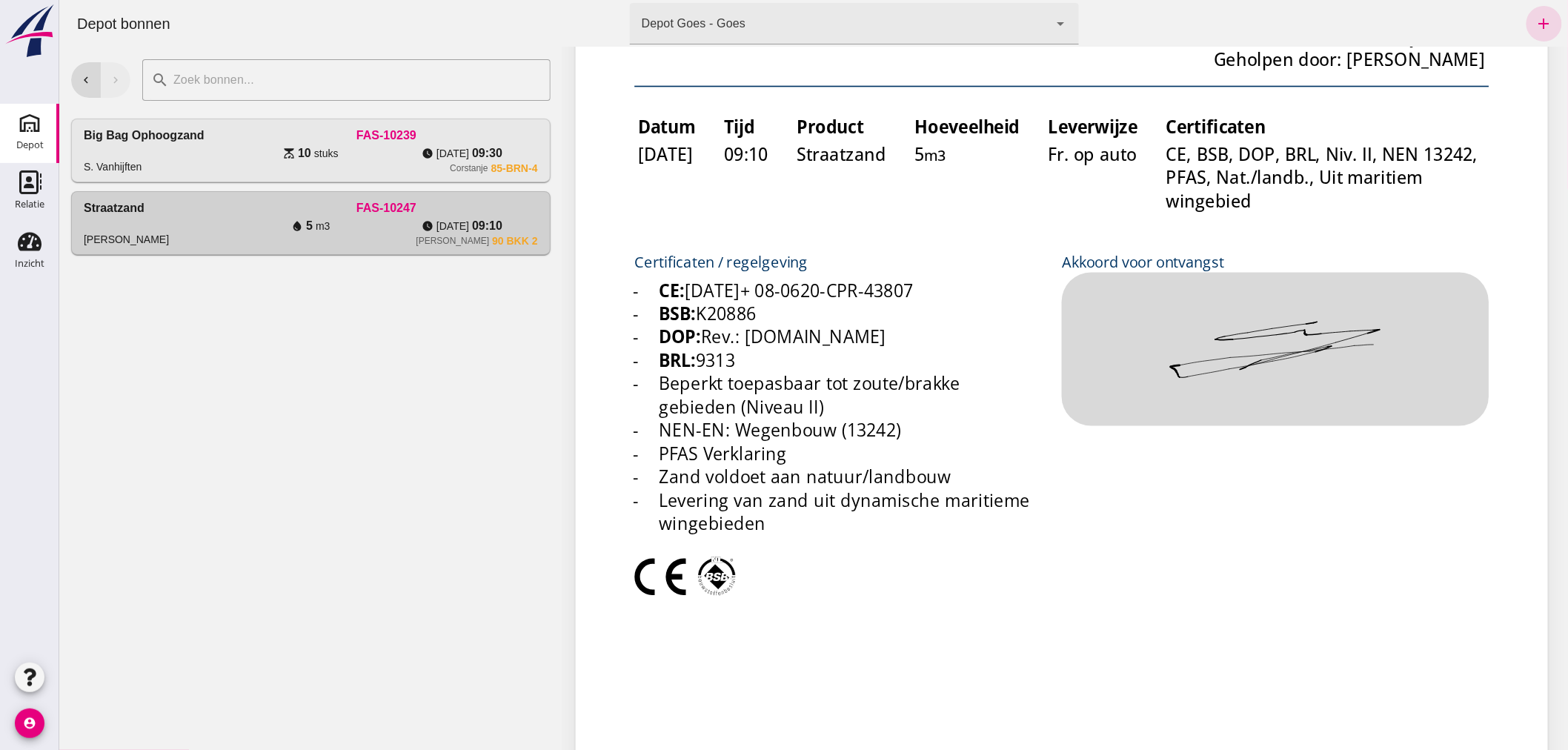
scroll to position [0, 0]
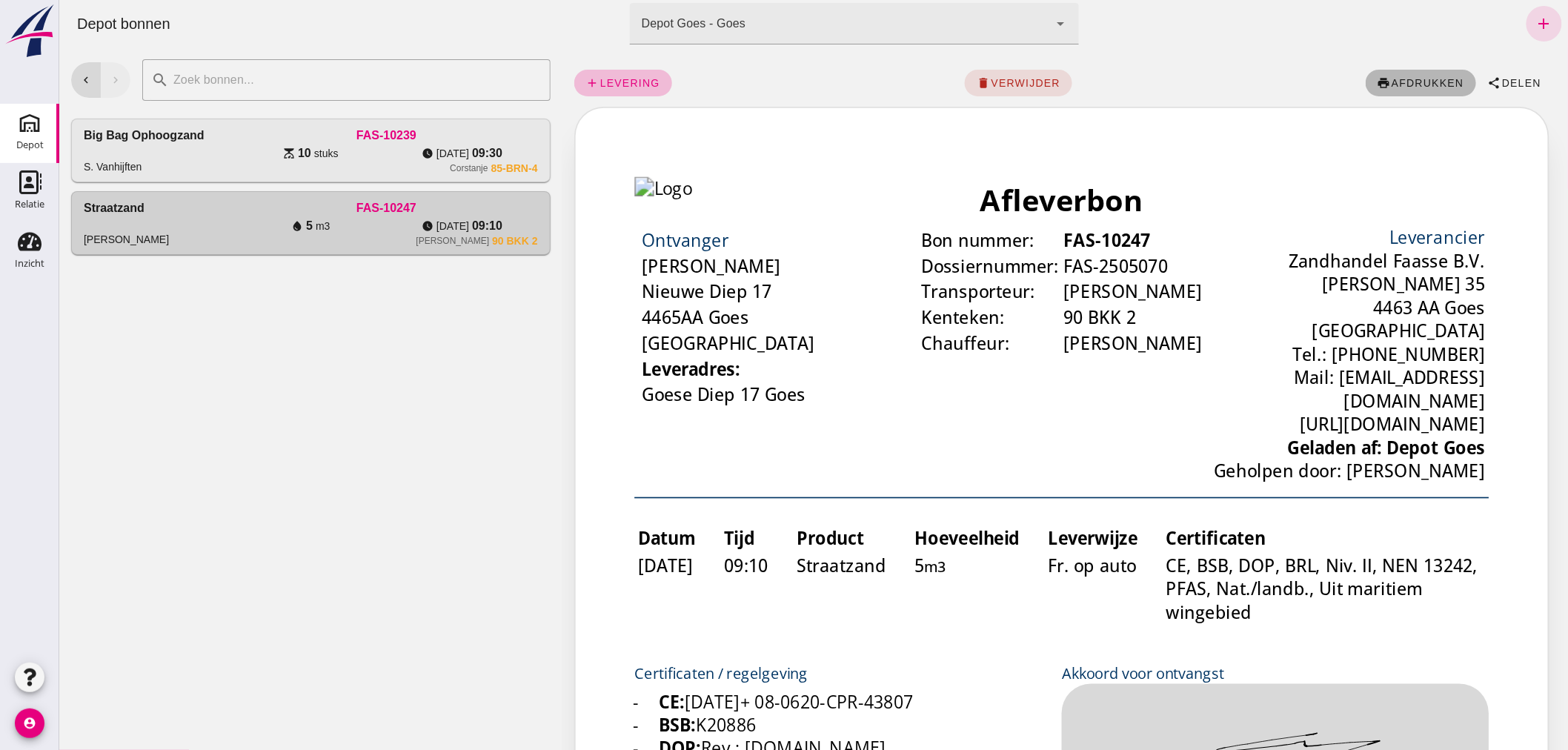
click span "afdrukken"
click at [254, 151] on div "scale 10 stuks" at bounding box center [310, 153] width 151 height 18
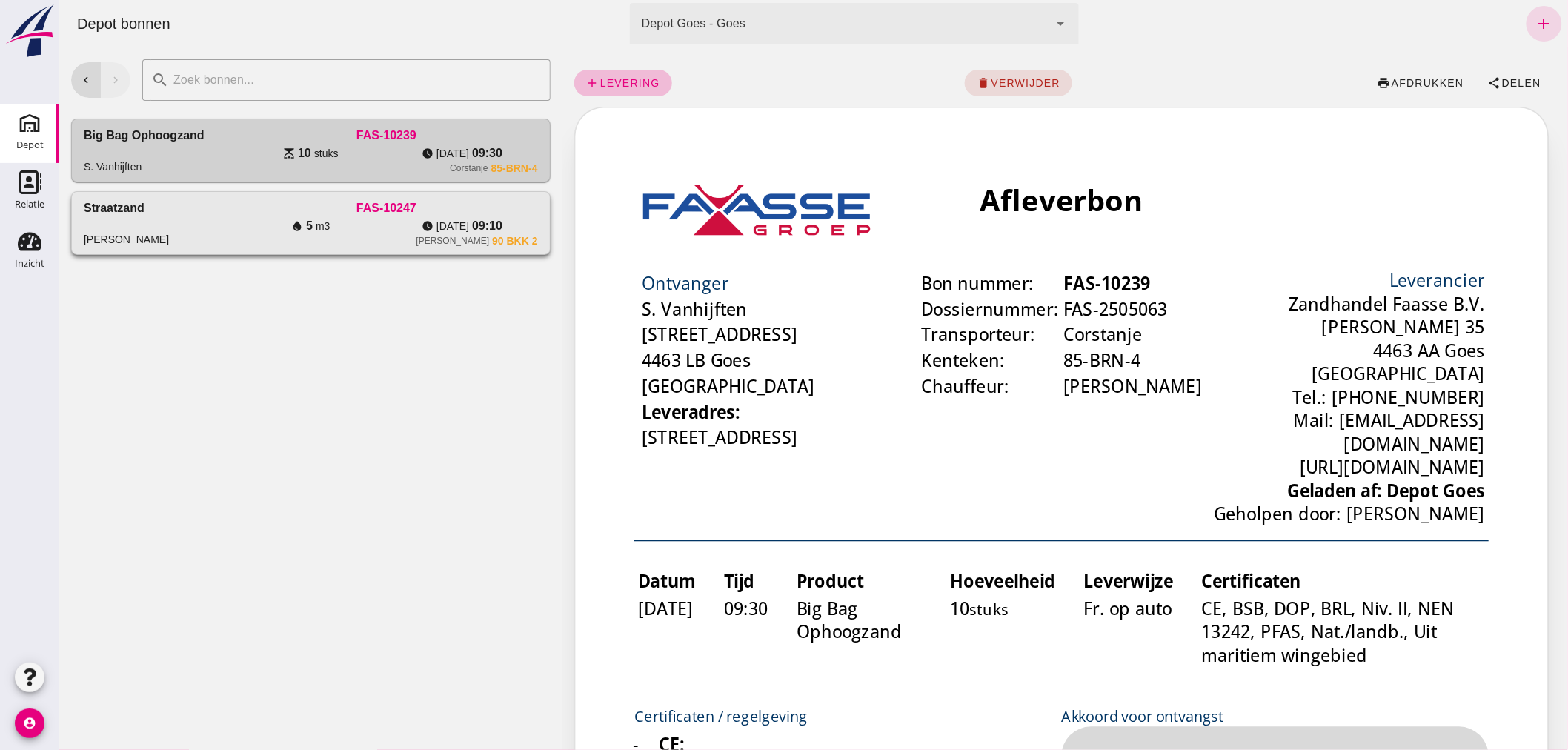
click at [260, 217] on div "water_drop 5 m3" at bounding box center [310, 226] width 151 height 18
